Goal: Transaction & Acquisition: Purchase product/service

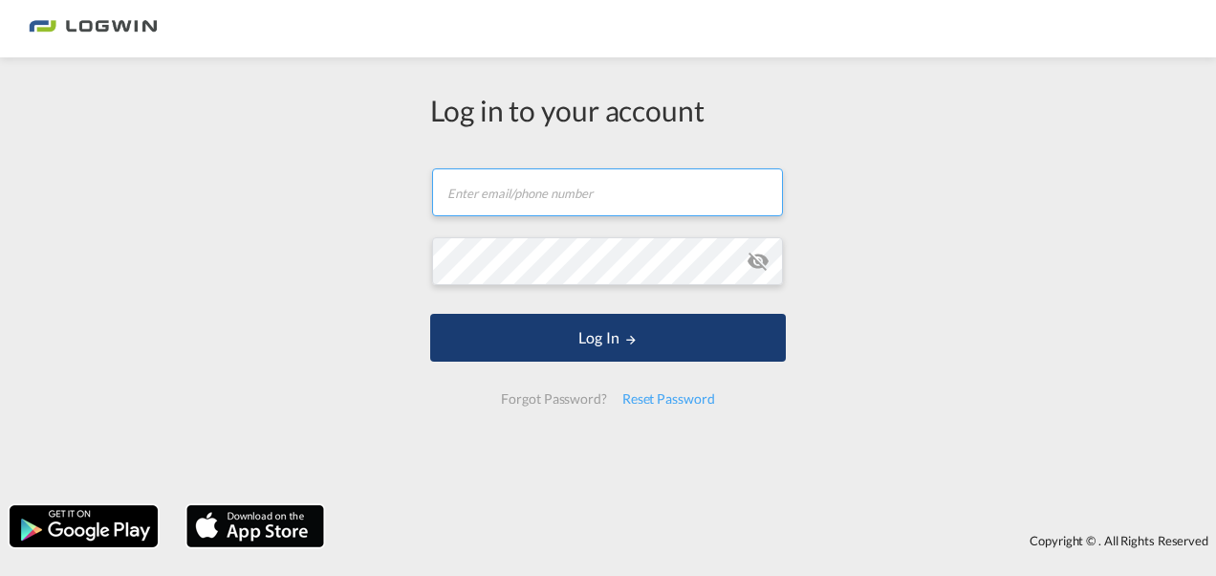
type input "[EMAIL_ADDRESS][PERSON_NAME][DOMAIN_NAME]"
click at [579, 366] on form "[EMAIL_ADDRESS][PERSON_NAME][DOMAIN_NAME] Log In Forgot Password? Reset Password" at bounding box center [608, 286] width 356 height 274
click at [576, 338] on button "Log In" at bounding box center [608, 338] width 356 height 48
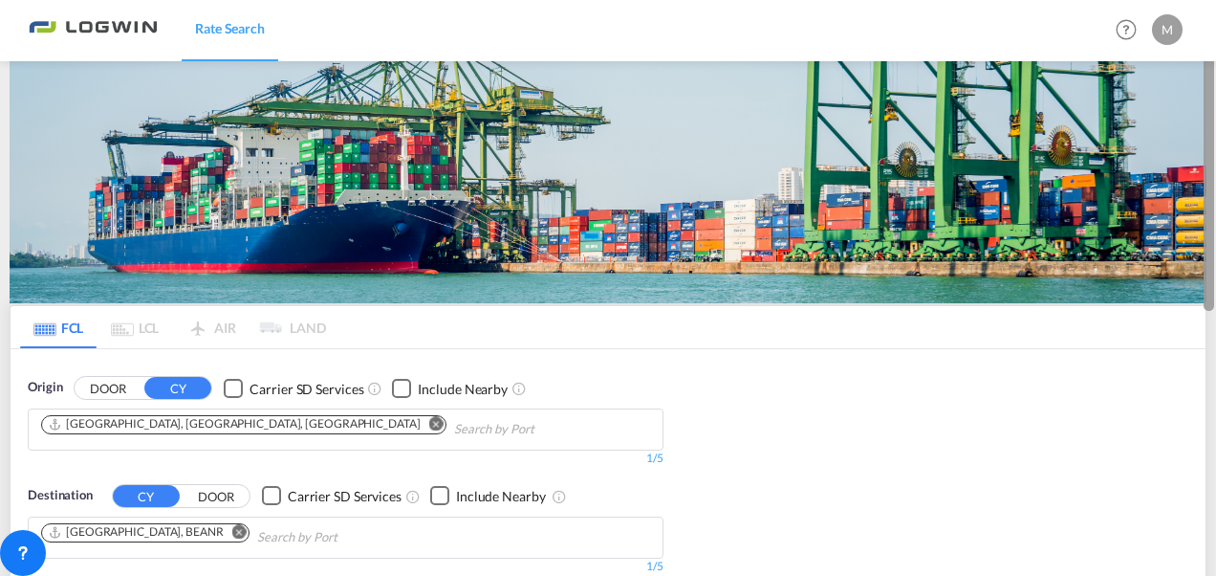
drag, startPoint x: 1214, startPoint y: 259, endPoint x: 1214, endPoint y: 325, distance: 66.0
click at [1214, 325] on div at bounding box center [1214, 288] width 4 height 568
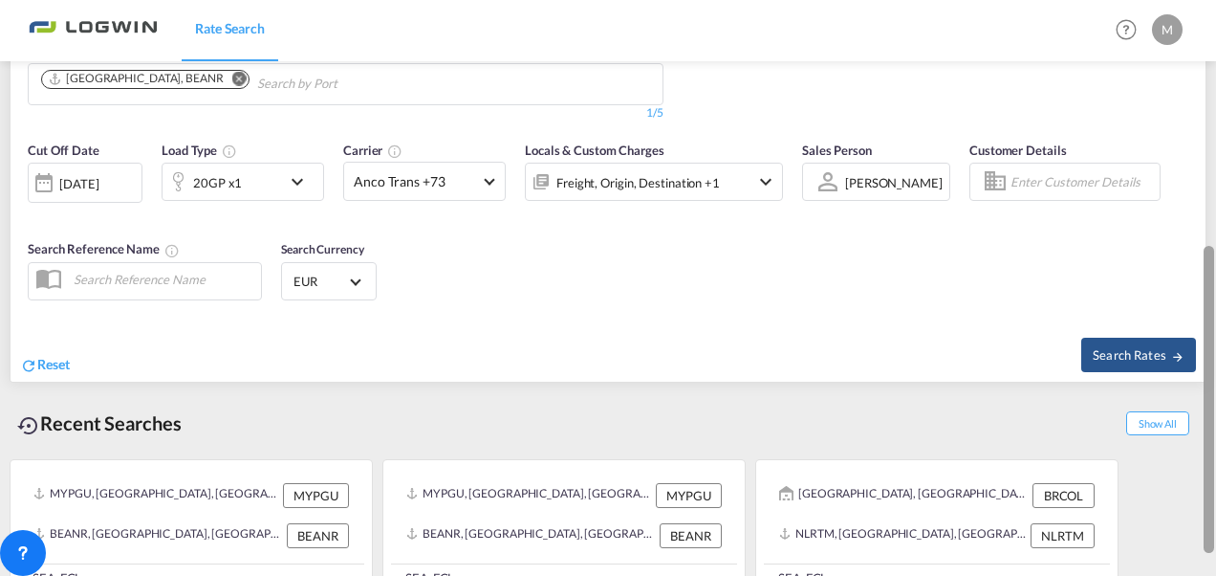
scroll to position [455, 0]
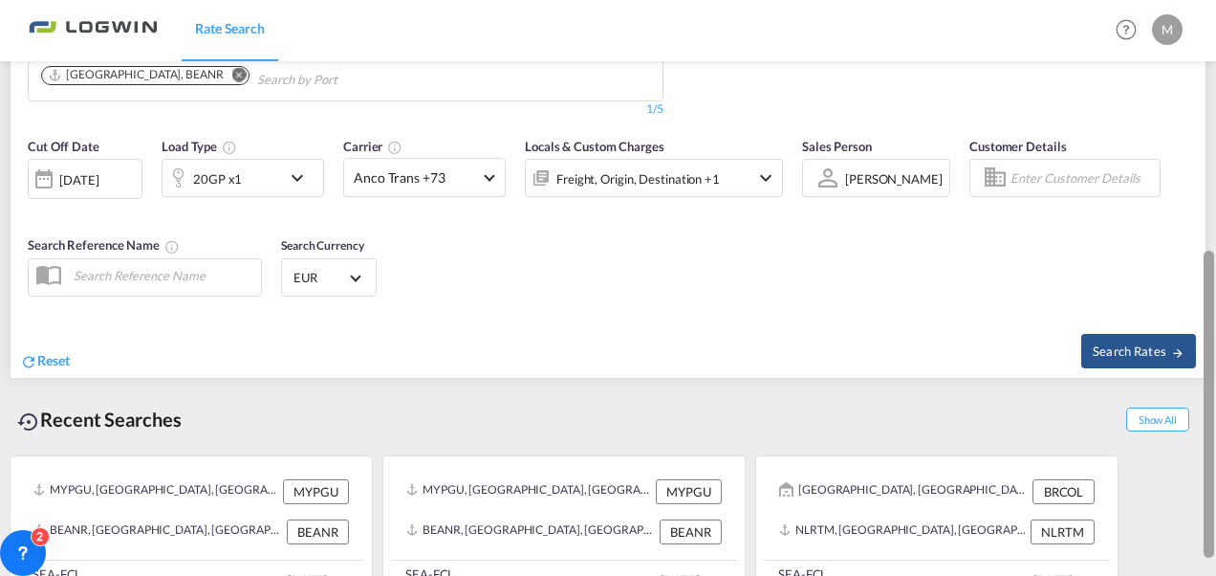
drag, startPoint x: 1212, startPoint y: 315, endPoint x: 1212, endPoint y: 301, distance: 14.3
click at [1212, 301] on div at bounding box center [1209, 403] width 11 height 307
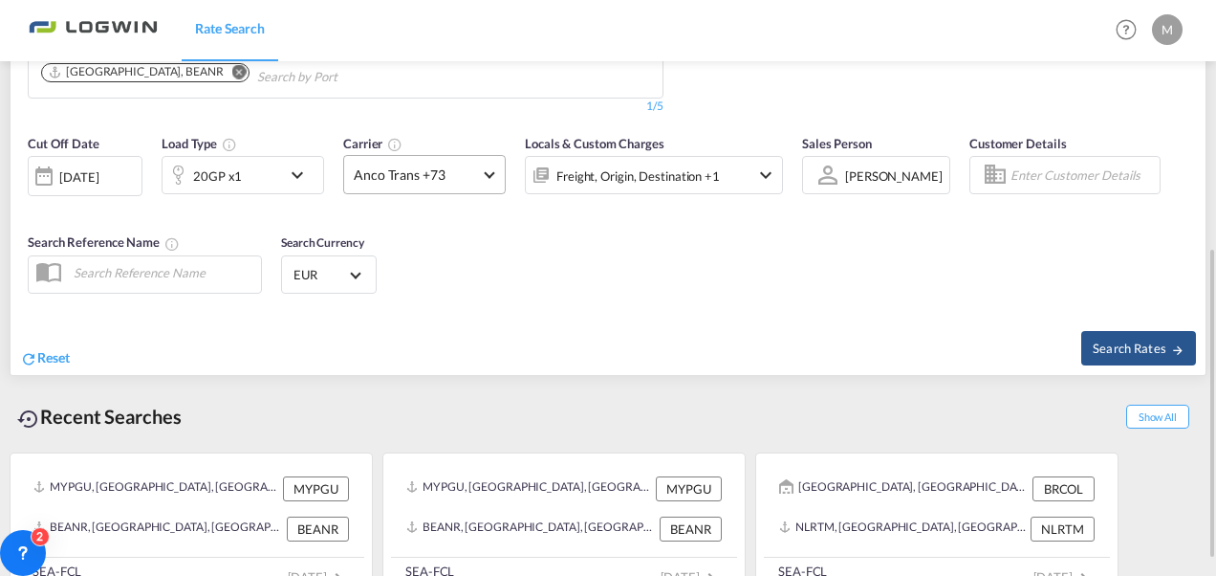
click at [482, 166] on md-select-value "Anco Trans +73" at bounding box center [424, 174] width 161 height 37
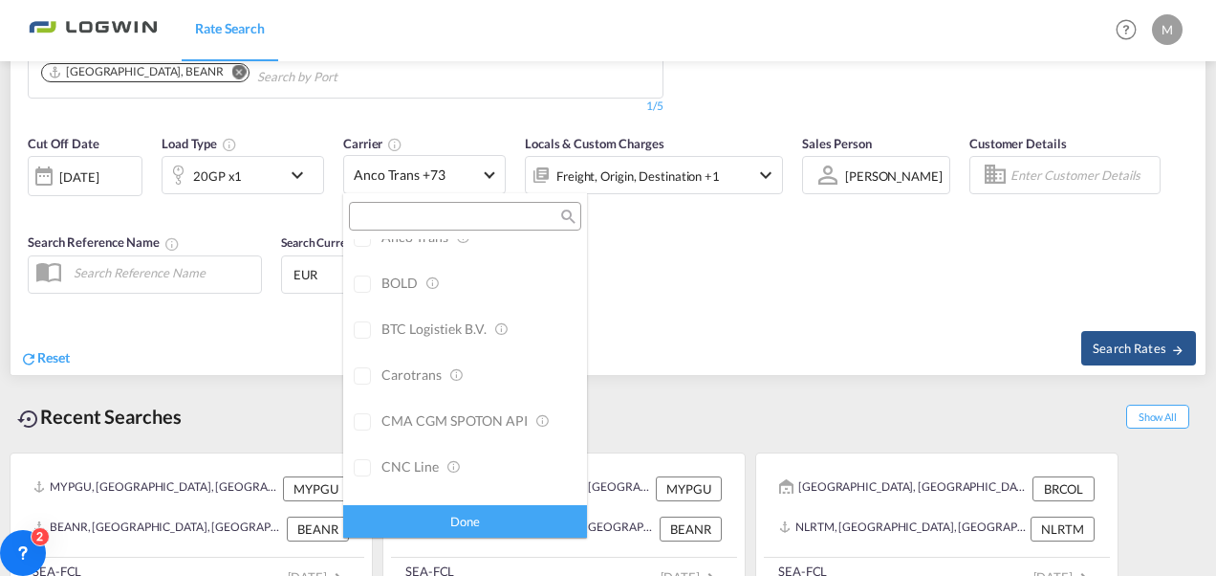
scroll to position [0, 0]
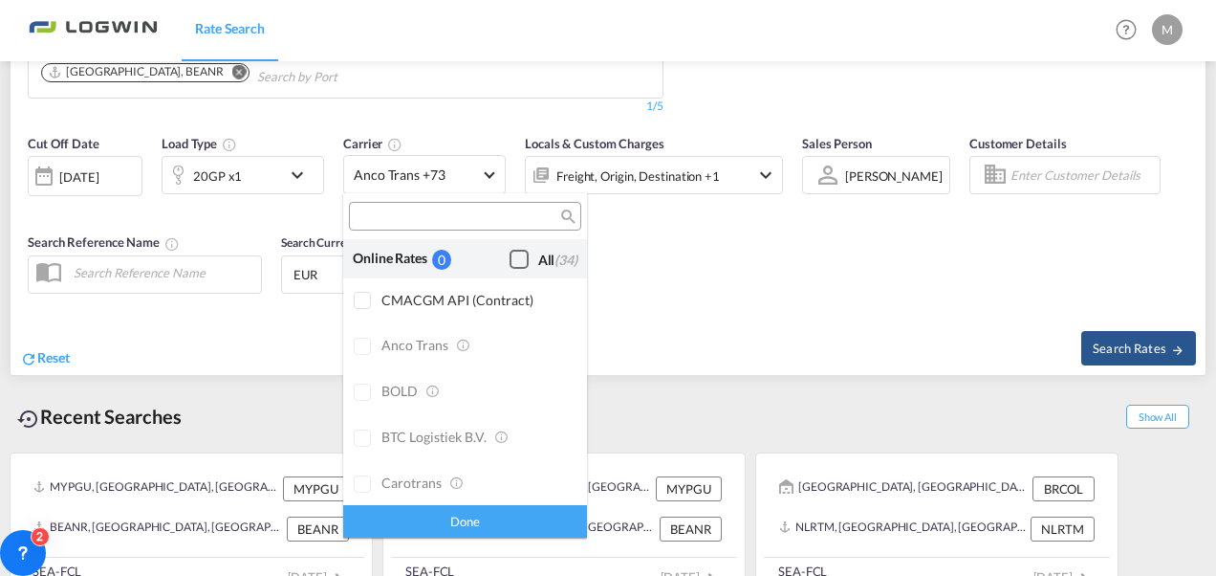
click at [510, 257] on div "Checkbox No Ink" at bounding box center [519, 259] width 19 height 19
click at [466, 516] on div "Done" at bounding box center [465, 520] width 244 height 33
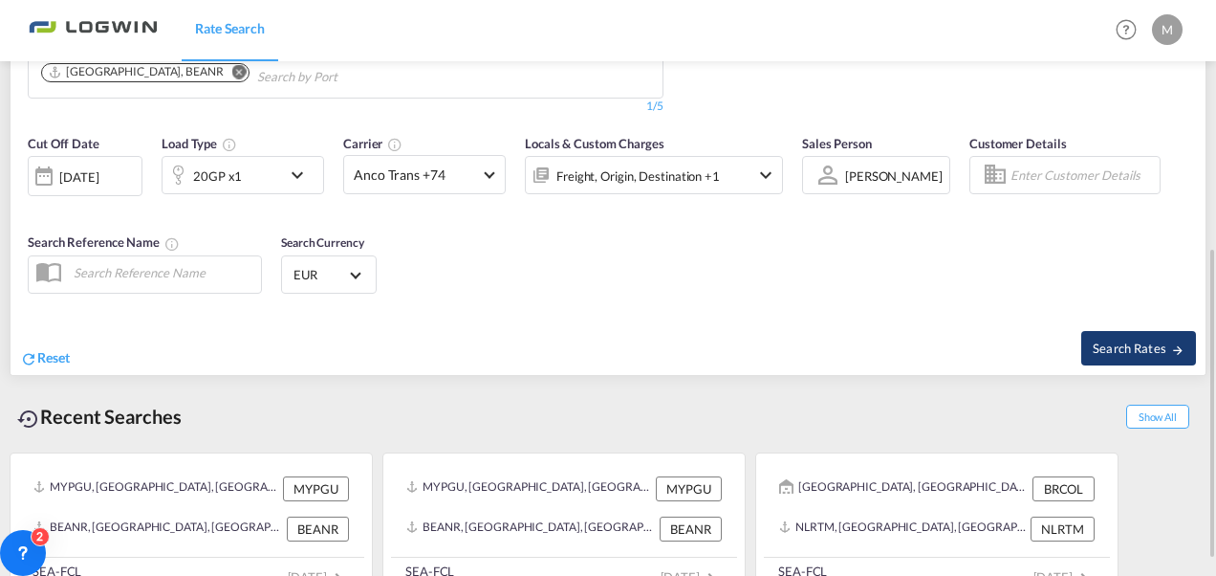
click at [1108, 344] on span "Search Rates" at bounding box center [1139, 347] width 92 height 15
type input "MYPGU to BEANR / [DATE]"
